Goal: Find specific page/section: Find specific page/section

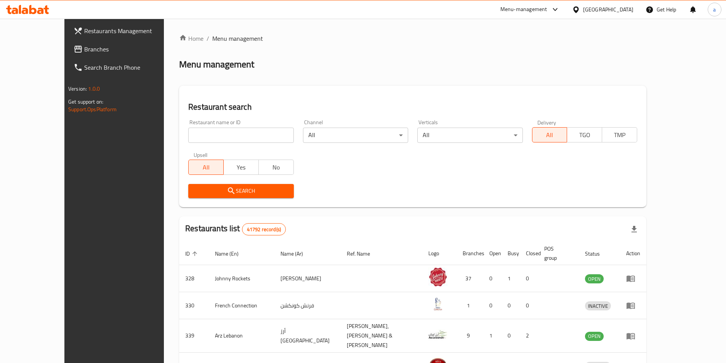
click at [228, 144] on div "Restaurant name or ID Restaurant name or ID" at bounding box center [241, 131] width 114 height 32
click at [224, 138] on input "search" at bounding box center [240, 135] width 105 height 15
paste input "23040"
type input "23040"
click button "Search" at bounding box center [240, 191] width 105 height 14
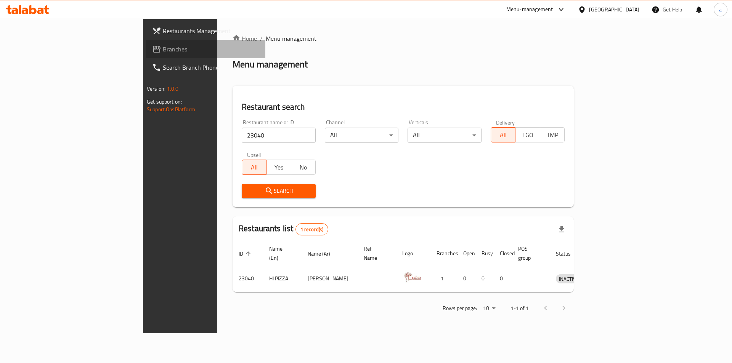
click at [146, 56] on link "Branches" at bounding box center [205, 49] width 119 height 18
